Goal: Learn about a topic: Learn about a topic

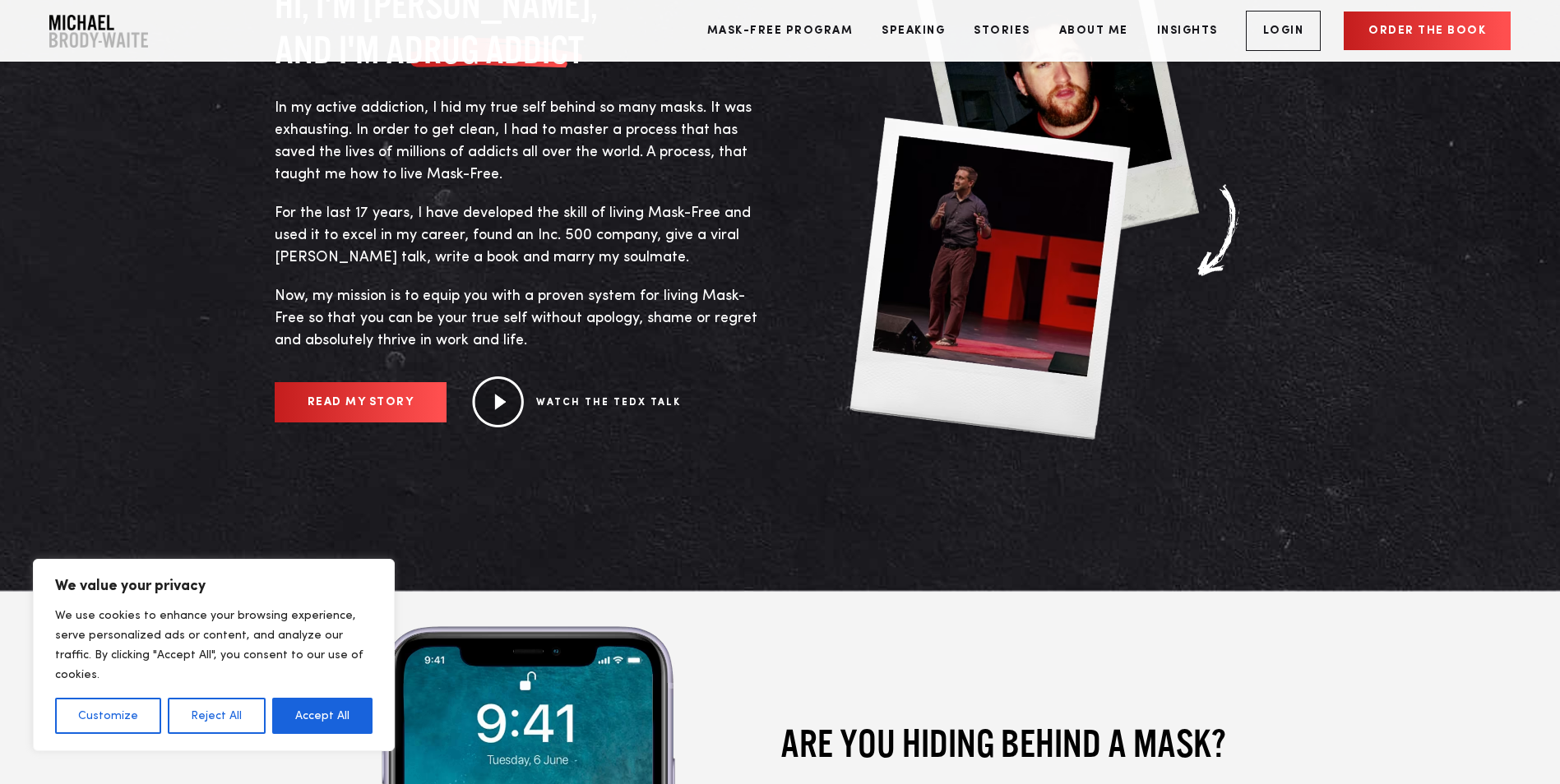
scroll to position [986, 0]
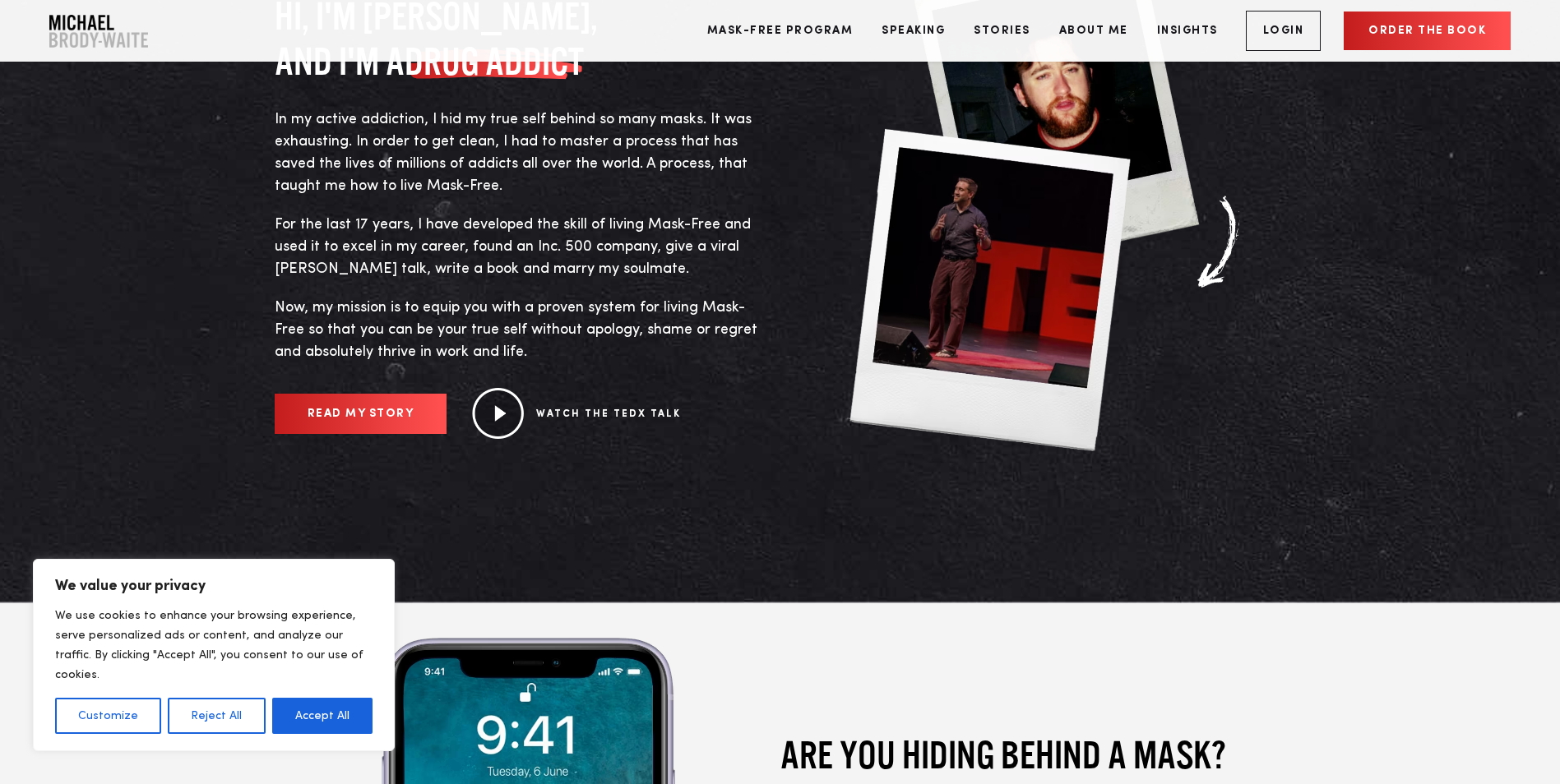
click at [346, 401] on link "READ MY STORY" at bounding box center [361, 413] width 173 height 40
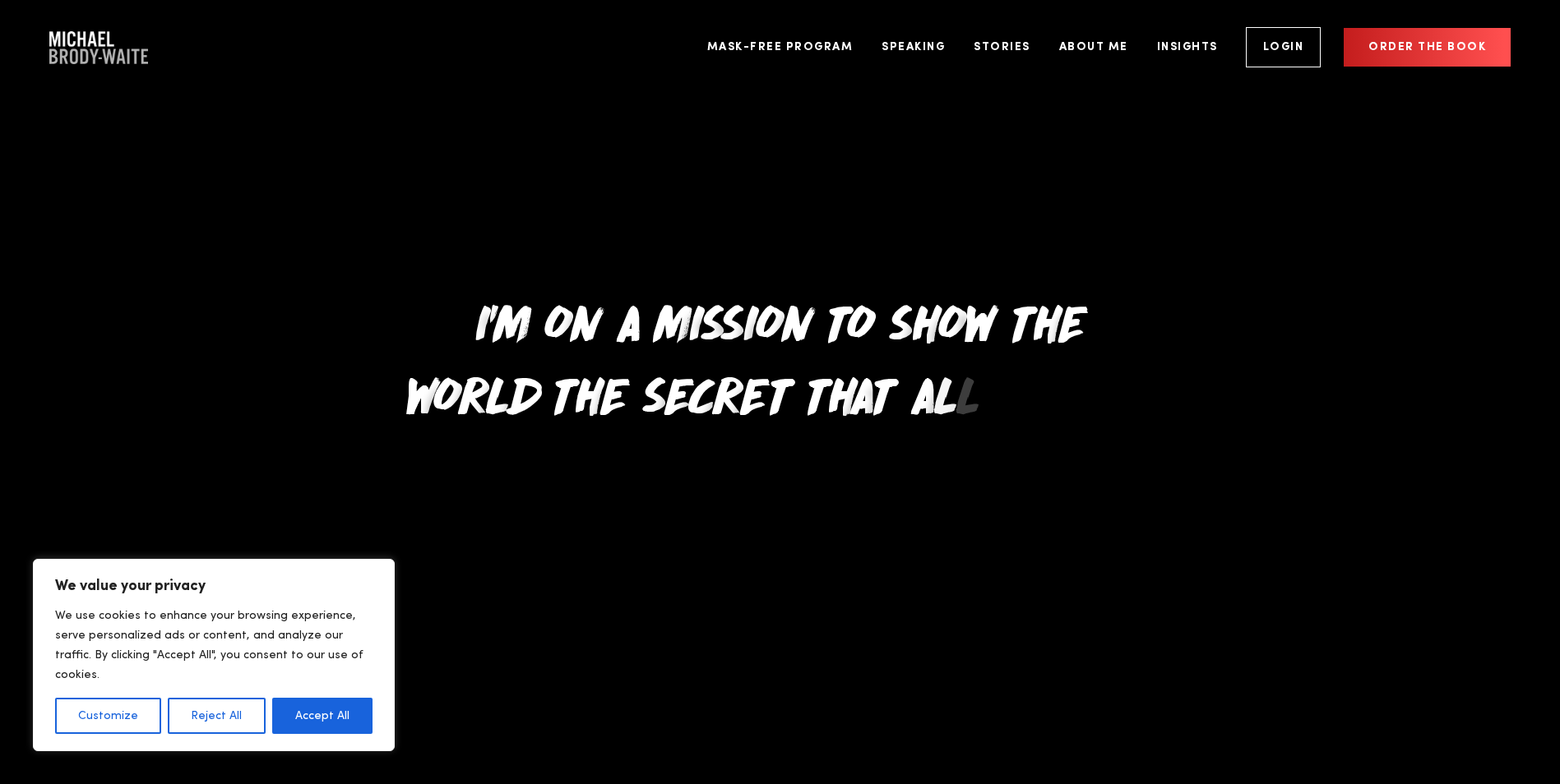
click at [321, 717] on button "Accept All" at bounding box center [322, 716] width 100 height 36
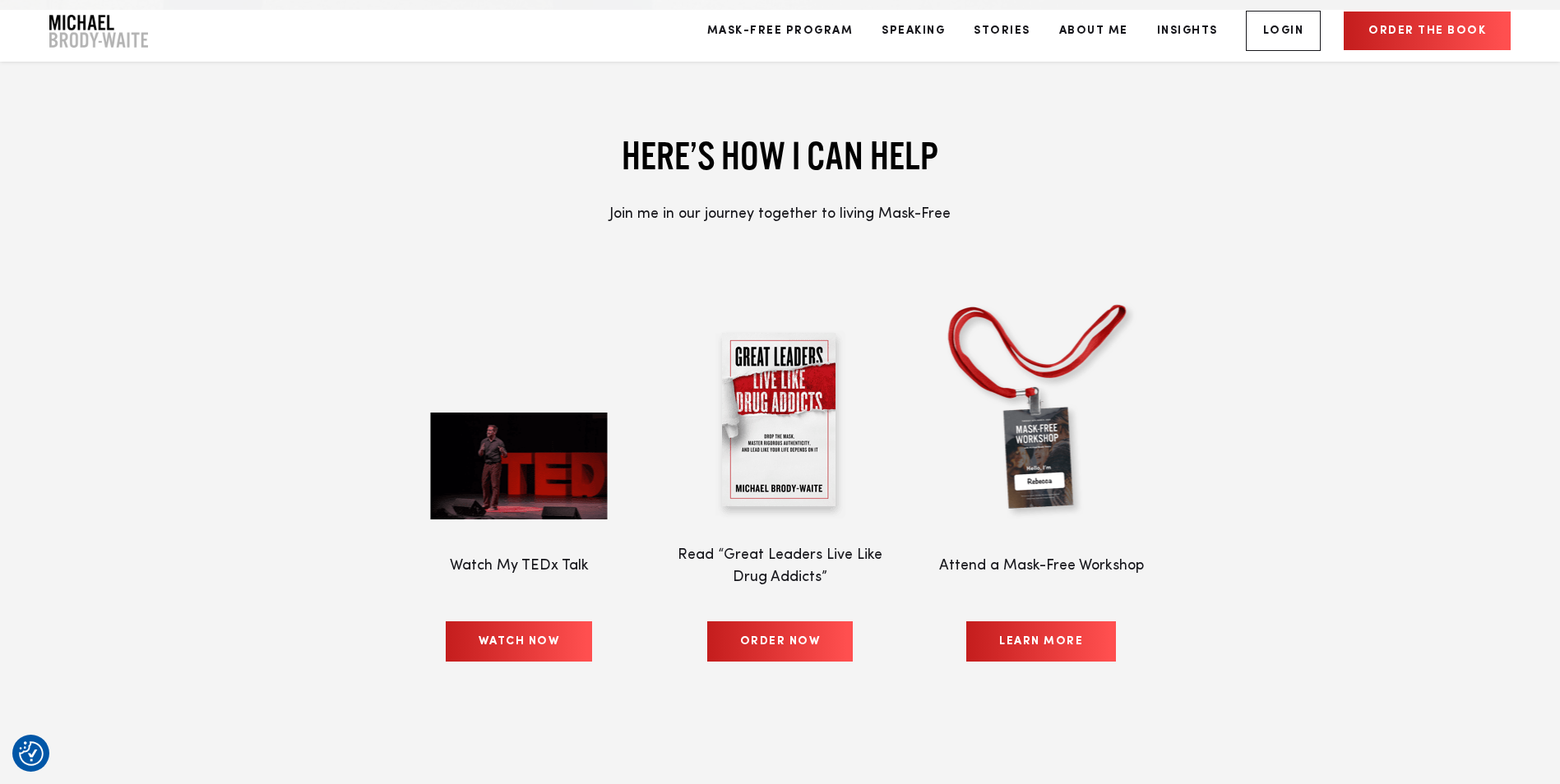
scroll to position [7725, 0]
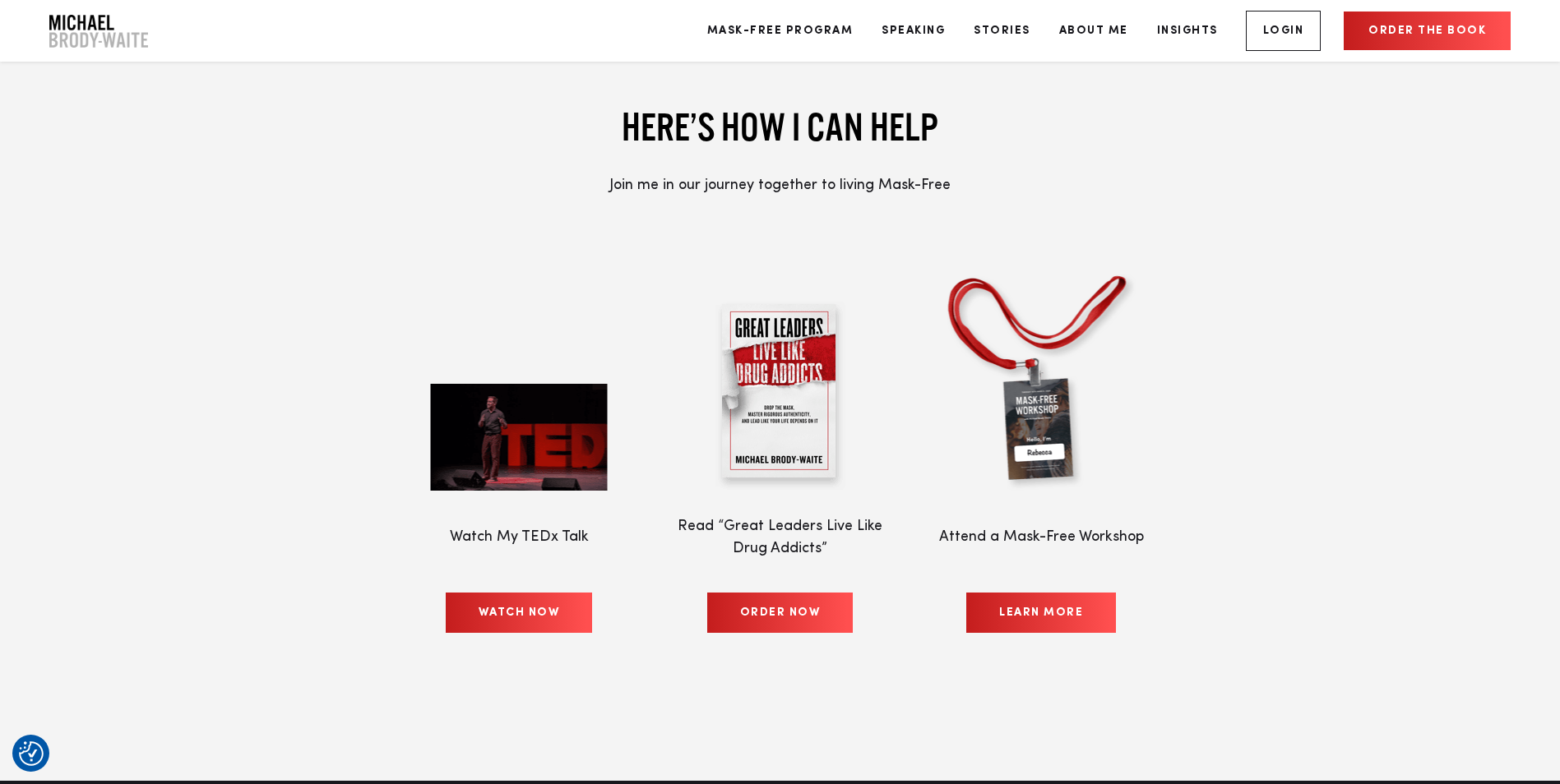
click at [500, 593] on link "WATCH NOW" at bounding box center [519, 612] width 147 height 40
